Goal: Information Seeking & Learning: Learn about a topic

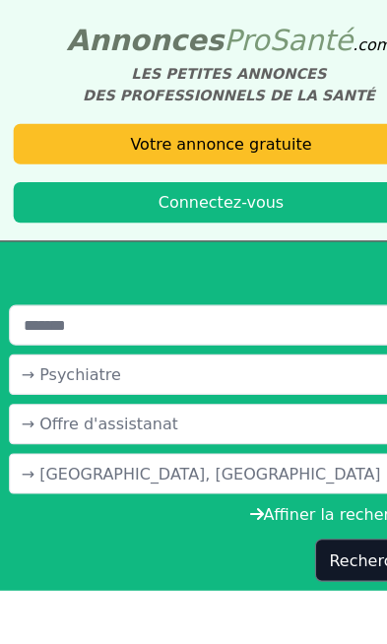
click at [307, 497] on button "Rechercher" at bounding box center [327, 490] width 103 height 37
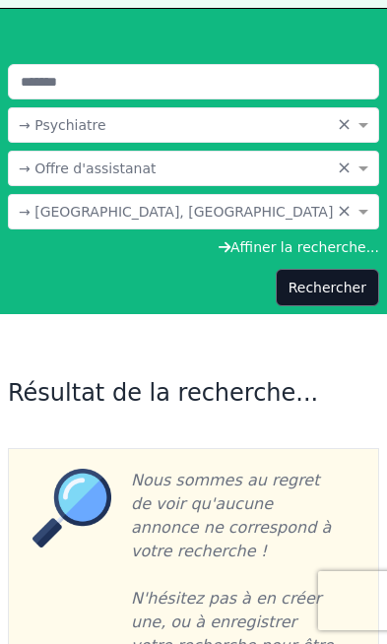
scroll to position [203, 0]
click at [43, 168] on input "text" at bounding box center [174, 167] width 310 height 20
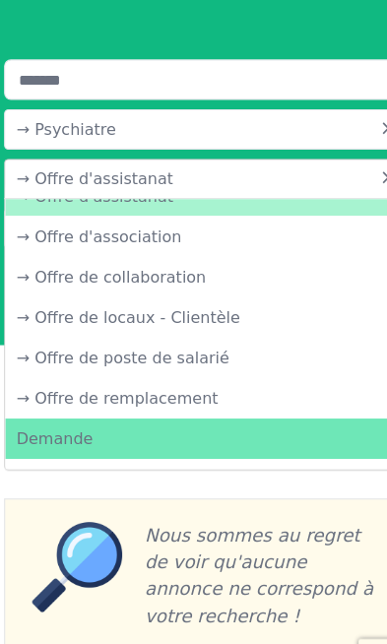
scroll to position [57, 0]
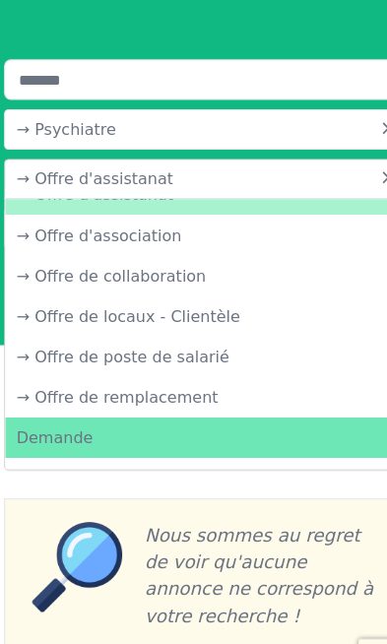
click at [51, 238] on div "→ Offre de collaboration" at bounding box center [193, 252] width 369 height 35
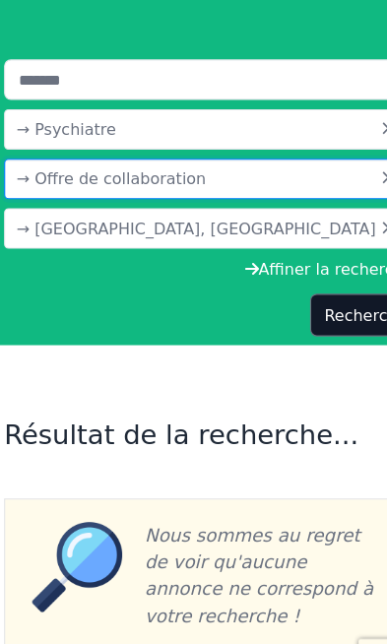
click at [312, 276] on button "Rechercher" at bounding box center [327, 287] width 103 height 37
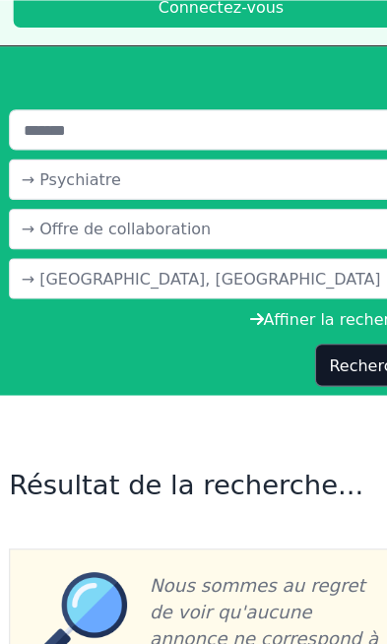
click at [48, 200] on input "text" at bounding box center [174, 198] width 310 height 20
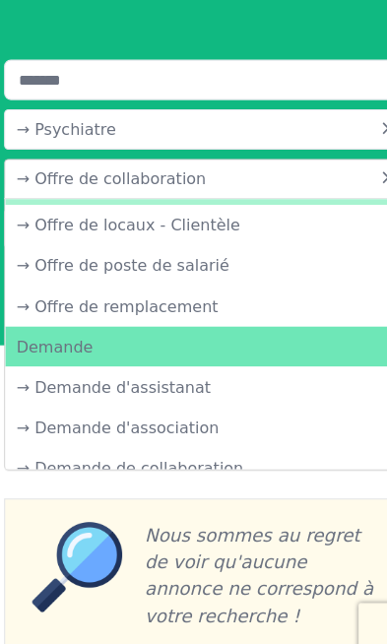
scroll to position [142, 0]
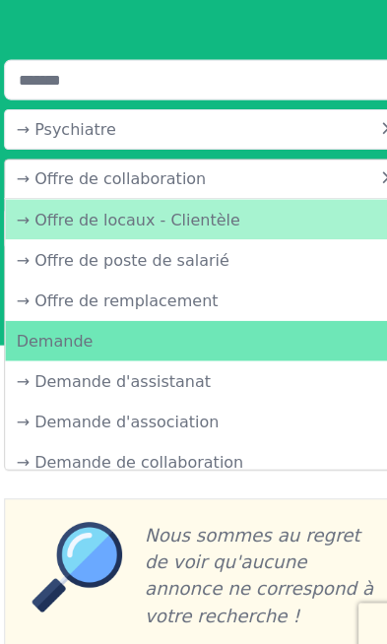
click at [58, 218] on div "→ Offre de locaux - Clientèle" at bounding box center [193, 235] width 369 height 35
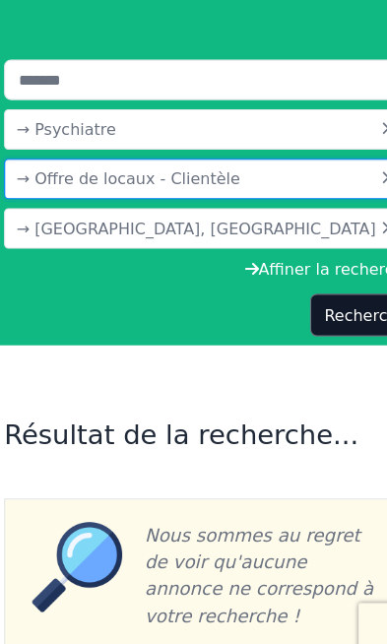
click at [322, 300] on button "Rechercher" at bounding box center [327, 318] width 103 height 37
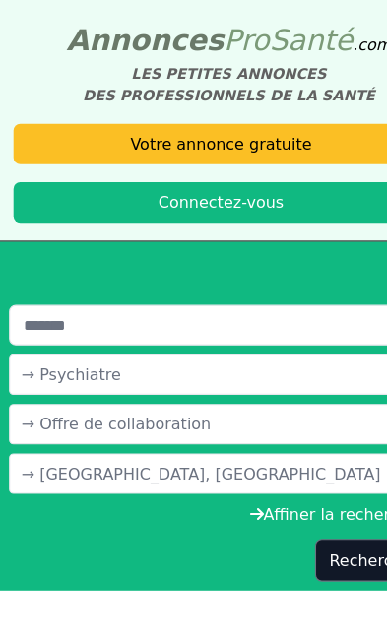
scroll to position [136, 0]
